Goal: Transaction & Acquisition: Purchase product/service

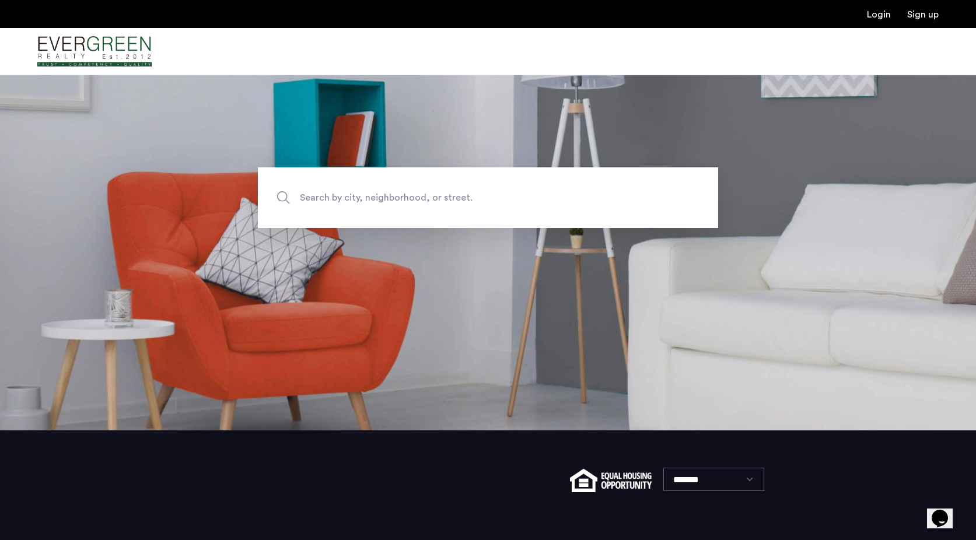
scroll to position [43, 0]
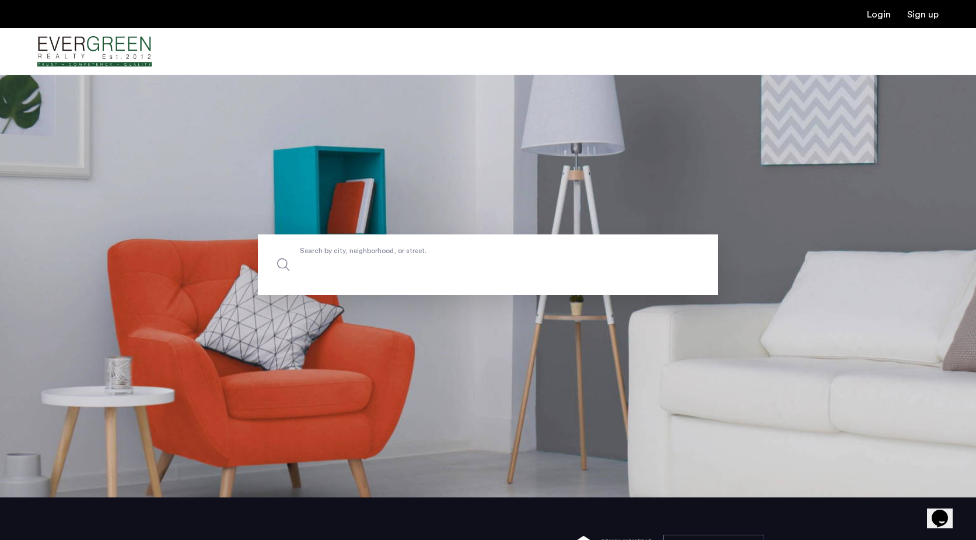
click at [368, 253] on label "Search by city, neighborhood, or street." at bounding box center [488, 265] width 460 height 61
click at [368, 253] on input "Search by city, neighborhood, or street." at bounding box center [488, 265] width 460 height 61
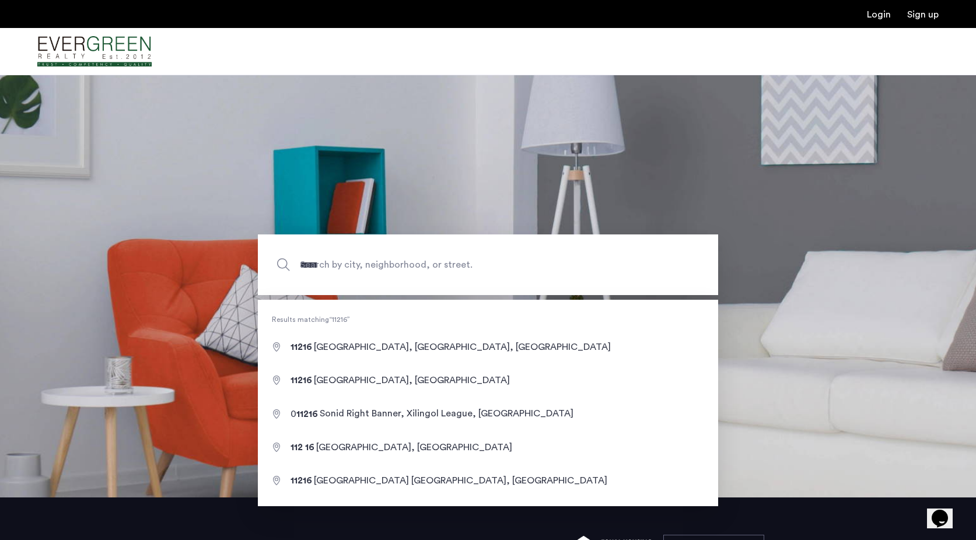
type input "**********"
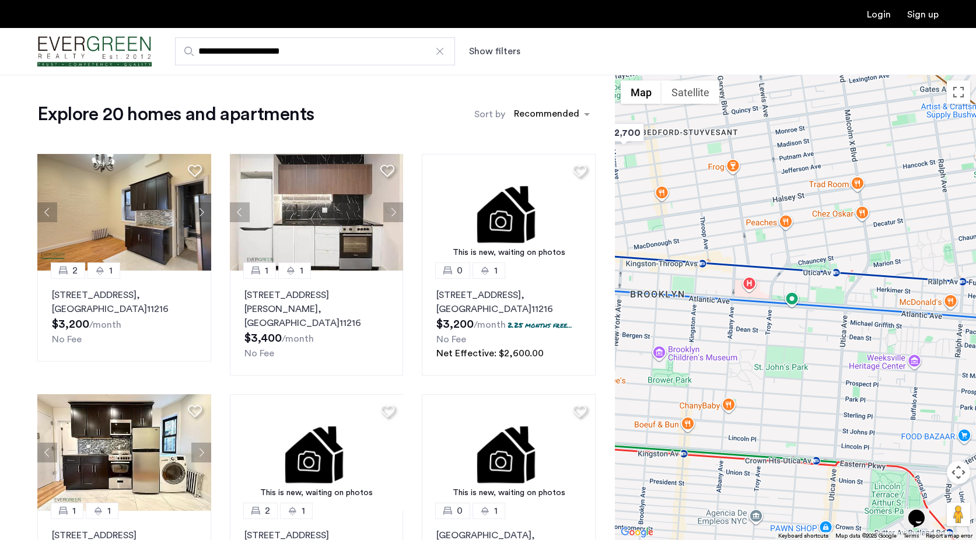
drag, startPoint x: 871, startPoint y: 330, endPoint x: 644, endPoint y: 303, distance: 229.2
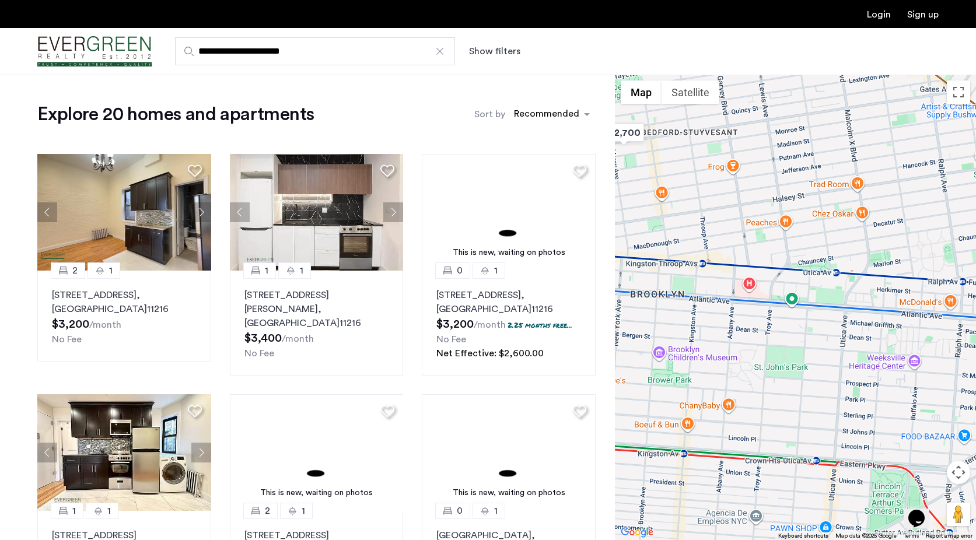
click at [644, 303] on div at bounding box center [795, 308] width 361 height 466
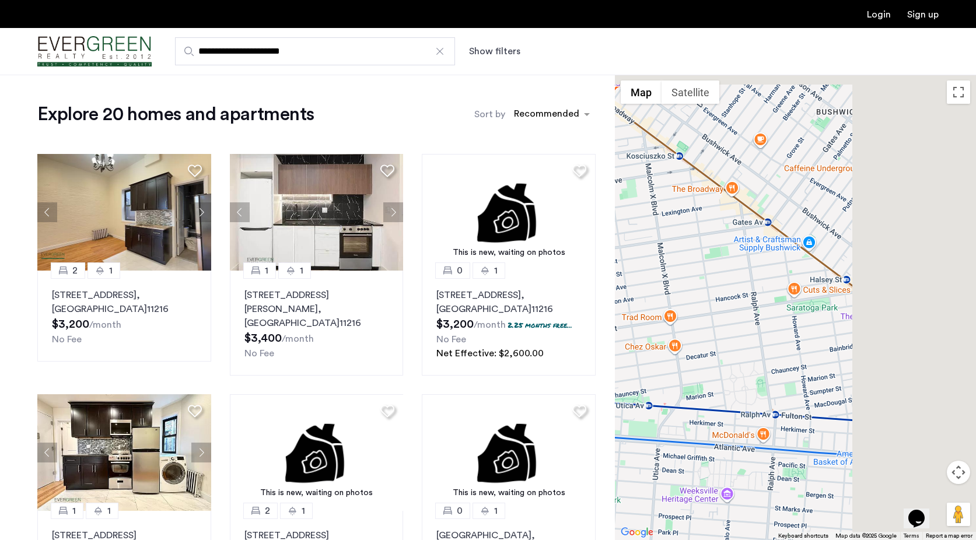
drag, startPoint x: 806, startPoint y: 236, endPoint x: 602, endPoint y: 382, distance: 251.3
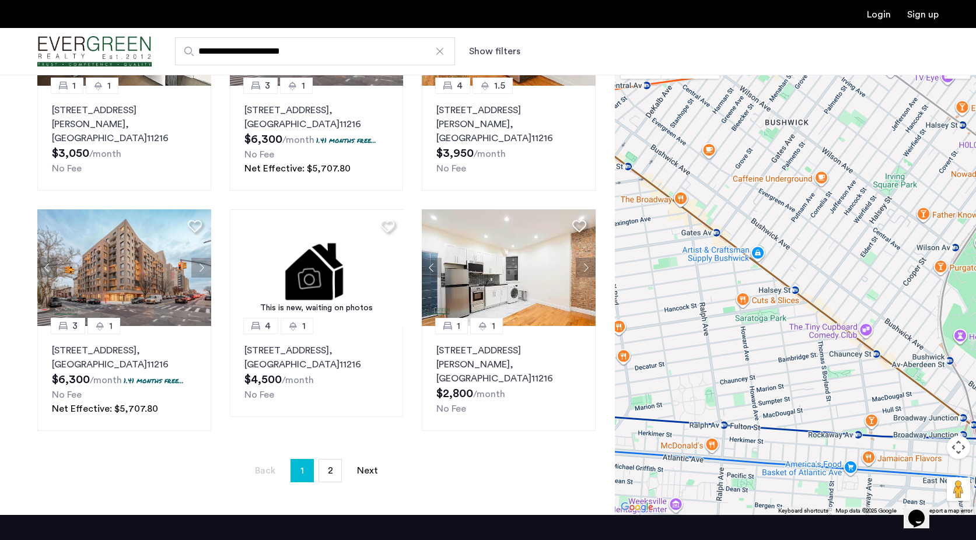
scroll to position [686, 0]
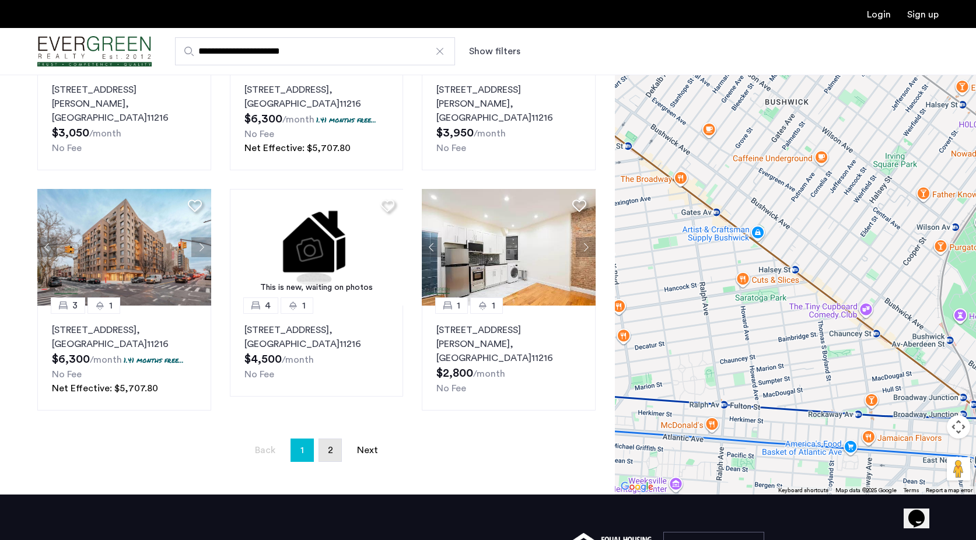
click at [331, 446] on span "2" at bounding box center [330, 450] width 5 height 9
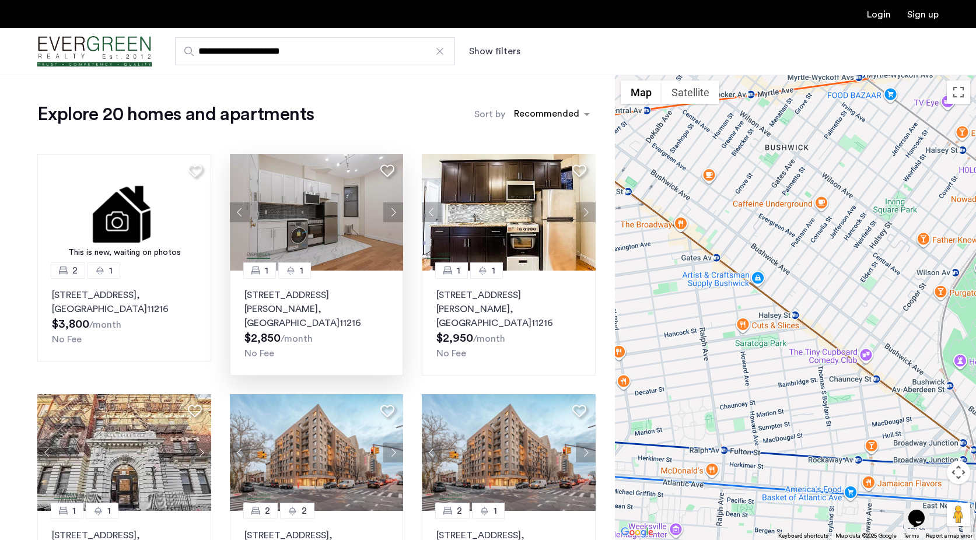
click at [395, 213] on button "Next apartment" at bounding box center [393, 212] width 20 height 20
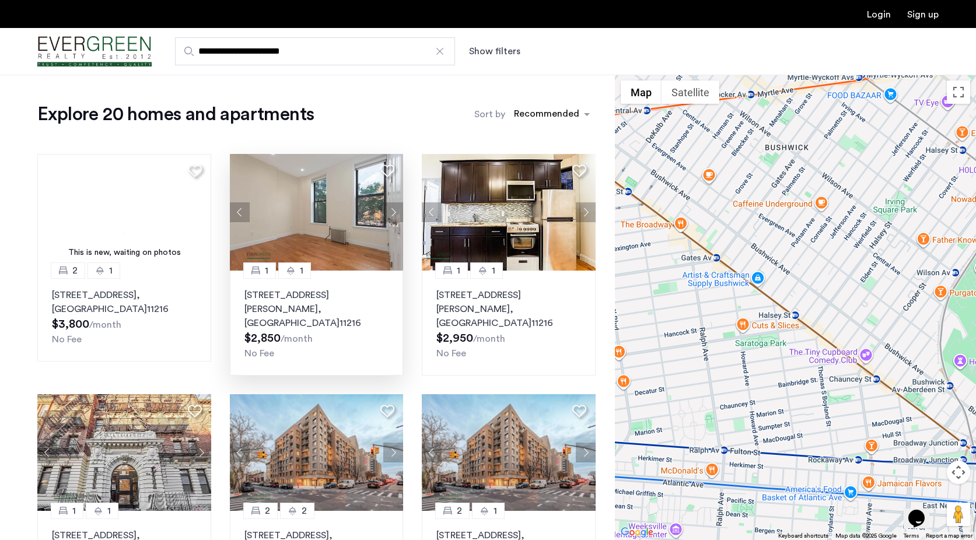
click at [395, 213] on button "Next apartment" at bounding box center [393, 212] width 20 height 20
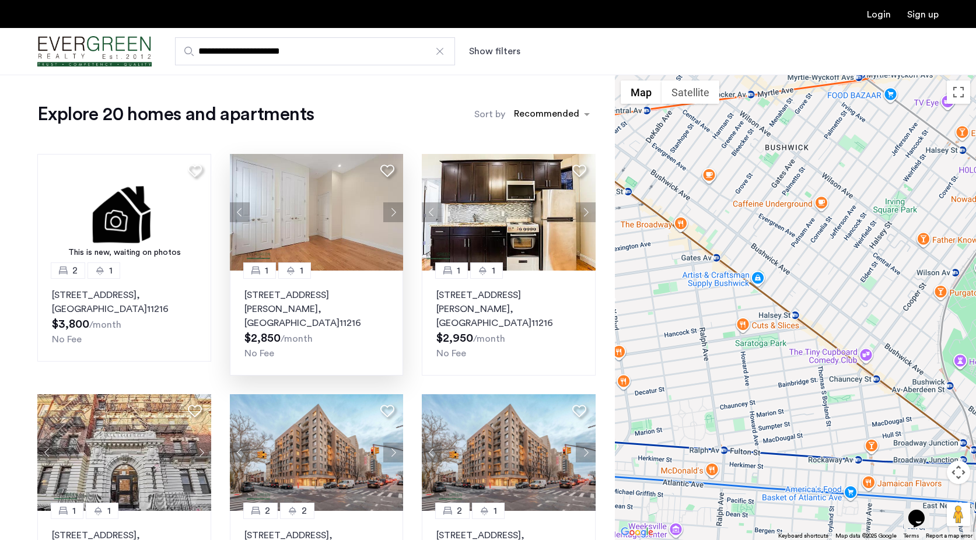
click at [395, 213] on button "Next apartment" at bounding box center [393, 212] width 20 height 20
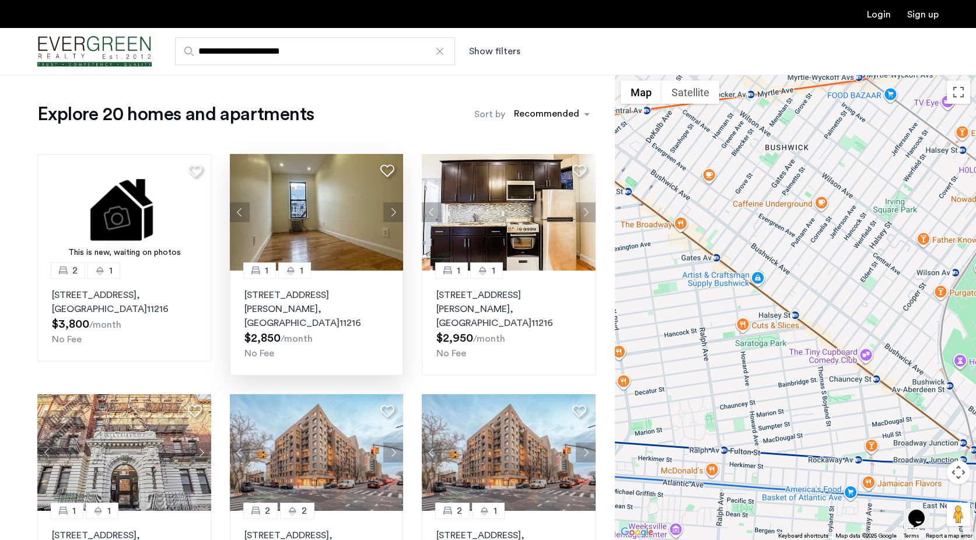
click at [395, 213] on button "Next apartment" at bounding box center [393, 212] width 20 height 20
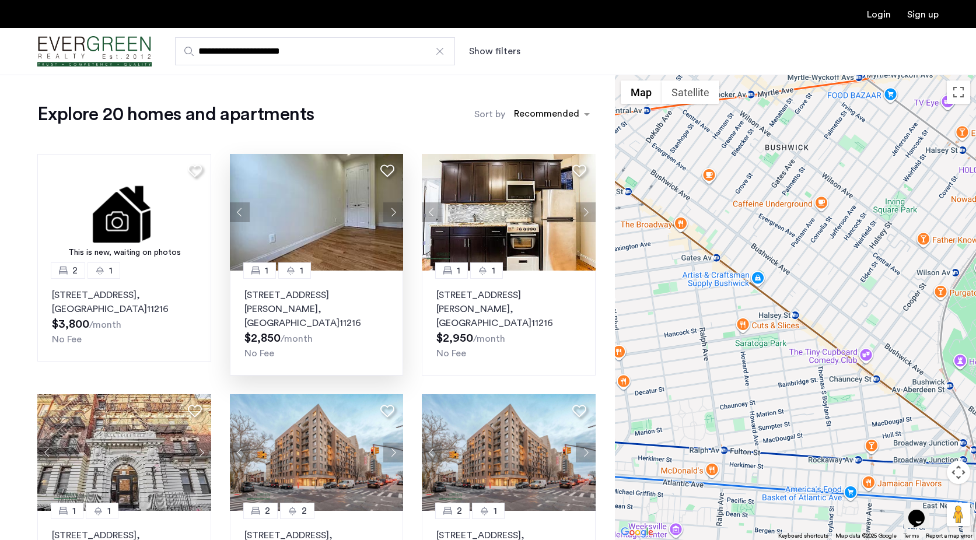
click at [395, 213] on button "Next apartment" at bounding box center [393, 212] width 20 height 20
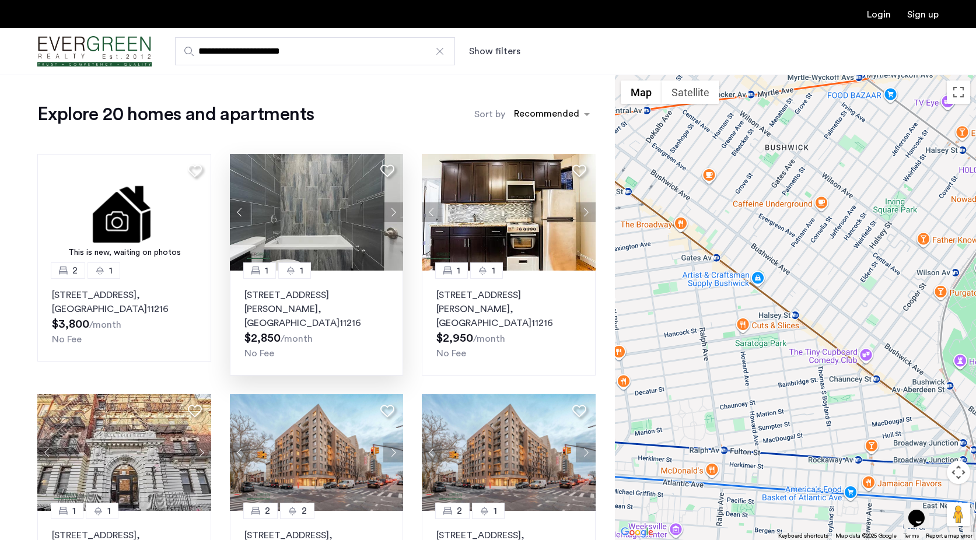
click at [395, 213] on button "Next apartment" at bounding box center [393, 212] width 20 height 20
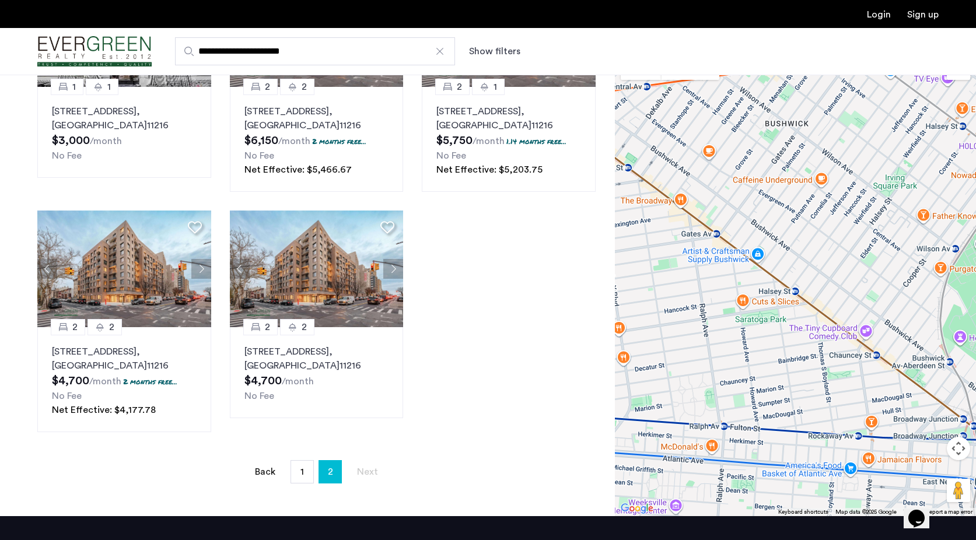
scroll to position [461, 0]
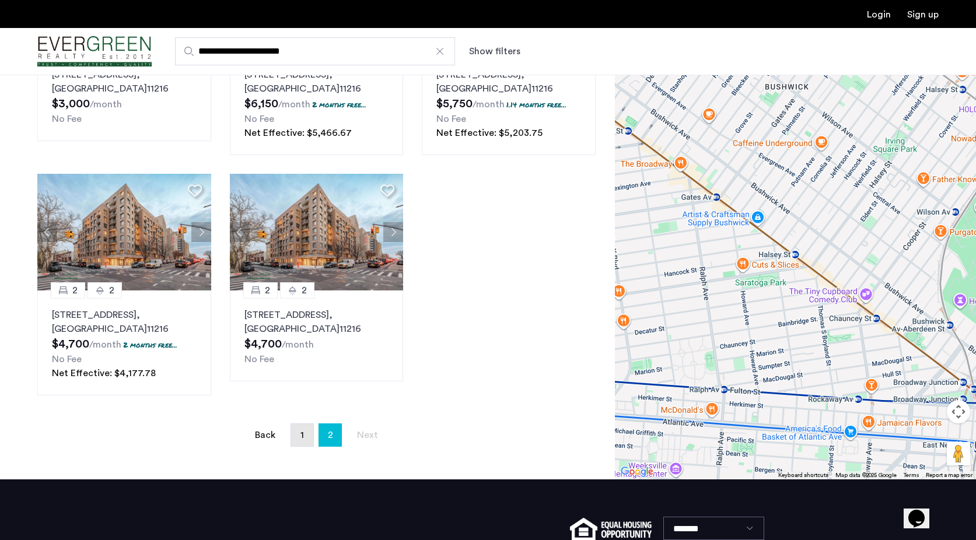
click at [298, 424] on link "page 1" at bounding box center [302, 435] width 22 height 22
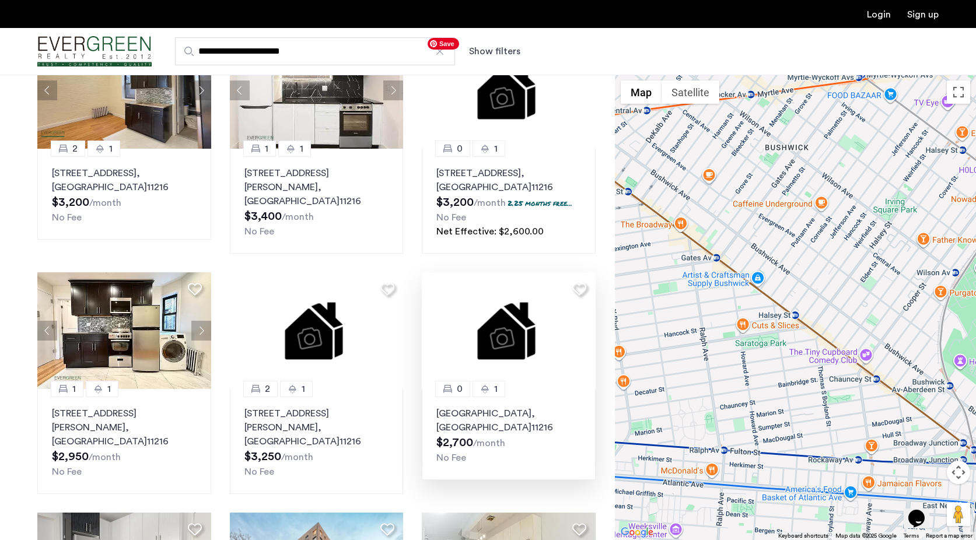
scroll to position [279, 0]
